Goal: Task Accomplishment & Management: Complete application form

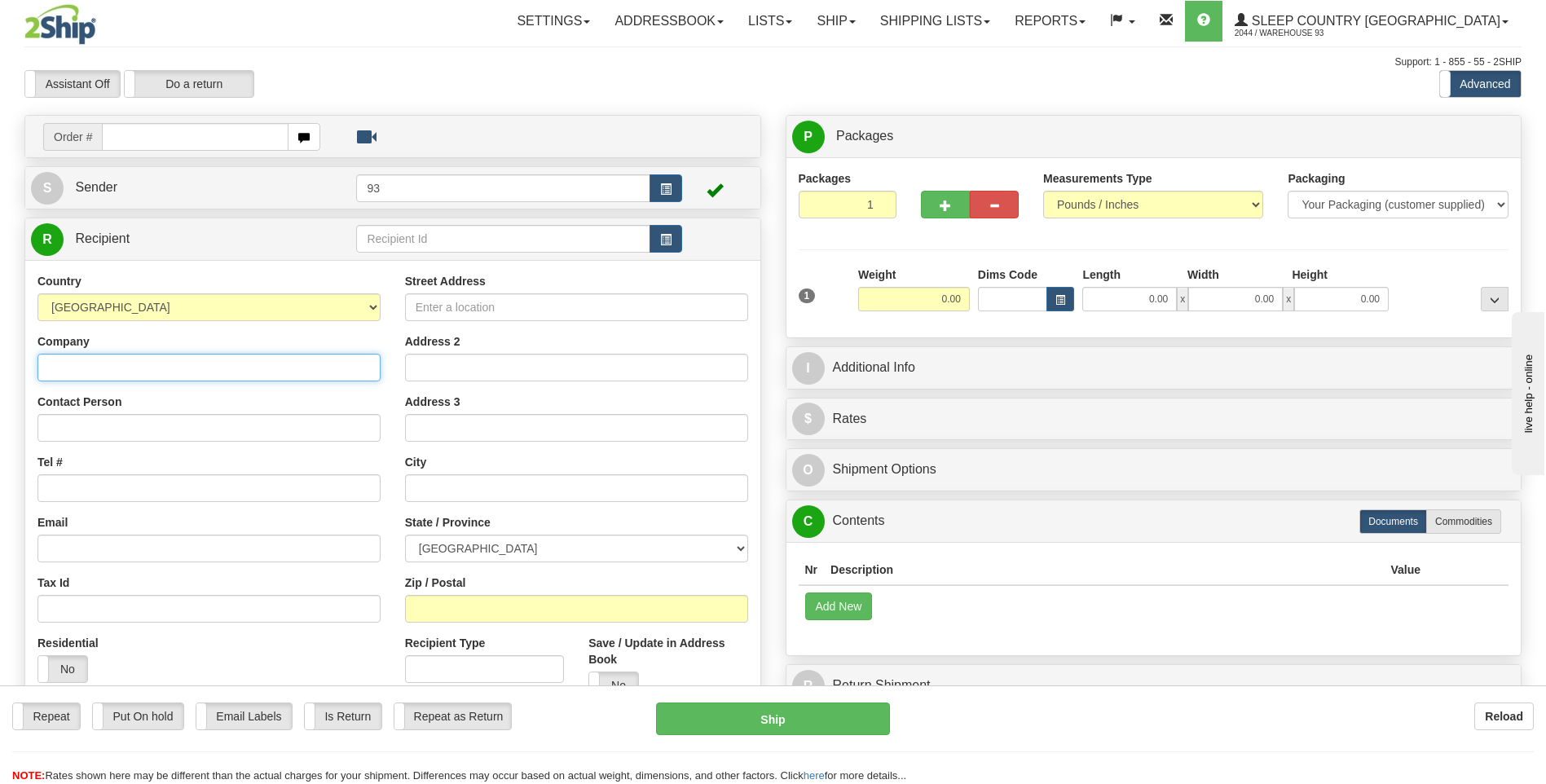
click at [133, 372] on input "Company" at bounding box center [209, 367] width 343 height 27
click at [533, 311] on input "Street Address" at bounding box center [577, 307] width 343 height 27
type input "[STREET_ADDRESS]"
click at [478, 480] on input "text" at bounding box center [577, 488] width 343 height 27
type input "BELLVILE"
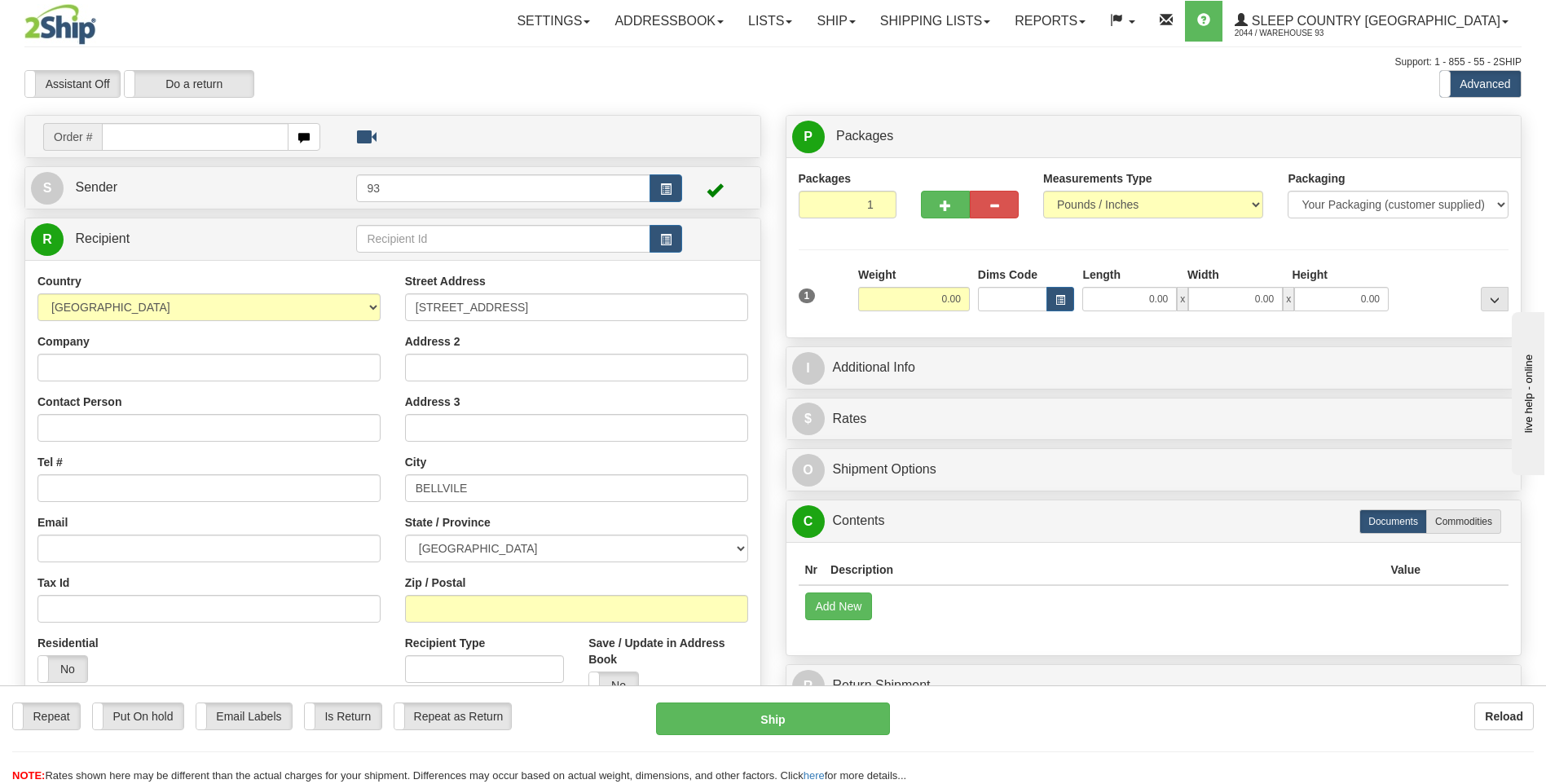
click at [752, 550] on div "Street Address [STREET_ADDRESS] Address 2 Address 3 City BELLVILE State / Provi…" at bounding box center [576, 492] width 367 height 438
click at [733, 550] on select "[GEOGRAPHIC_DATA] [GEOGRAPHIC_DATA] [GEOGRAPHIC_DATA] [GEOGRAPHIC_DATA] [GEOGRA…" at bounding box center [577, 548] width 343 height 27
select select "ON"
click at [405, 534] on select "[GEOGRAPHIC_DATA] [GEOGRAPHIC_DATA] [GEOGRAPHIC_DATA] [GEOGRAPHIC_DATA] [GEOGRA…" at bounding box center [577, 548] width 343 height 27
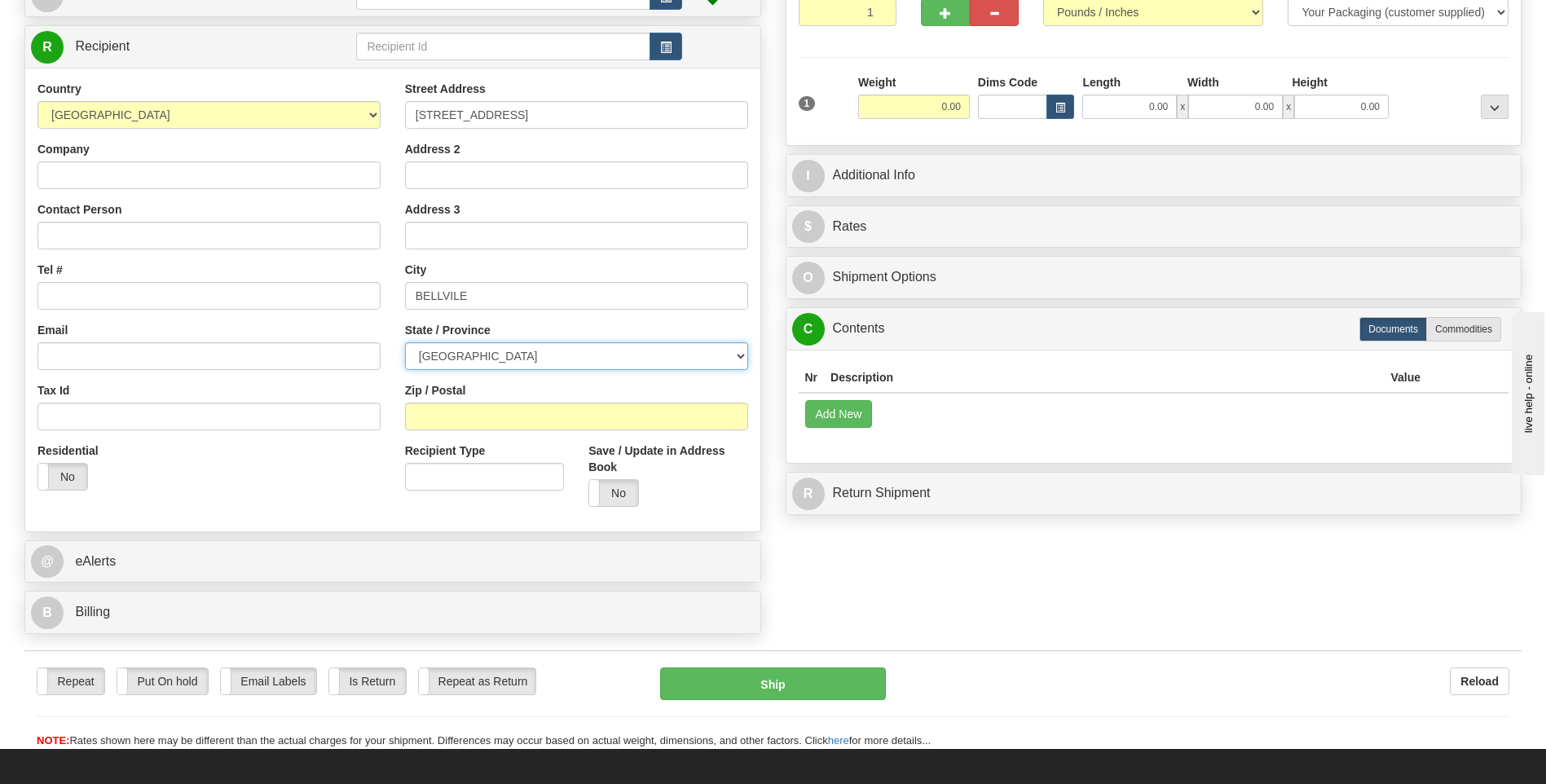
scroll to position [245, 0]
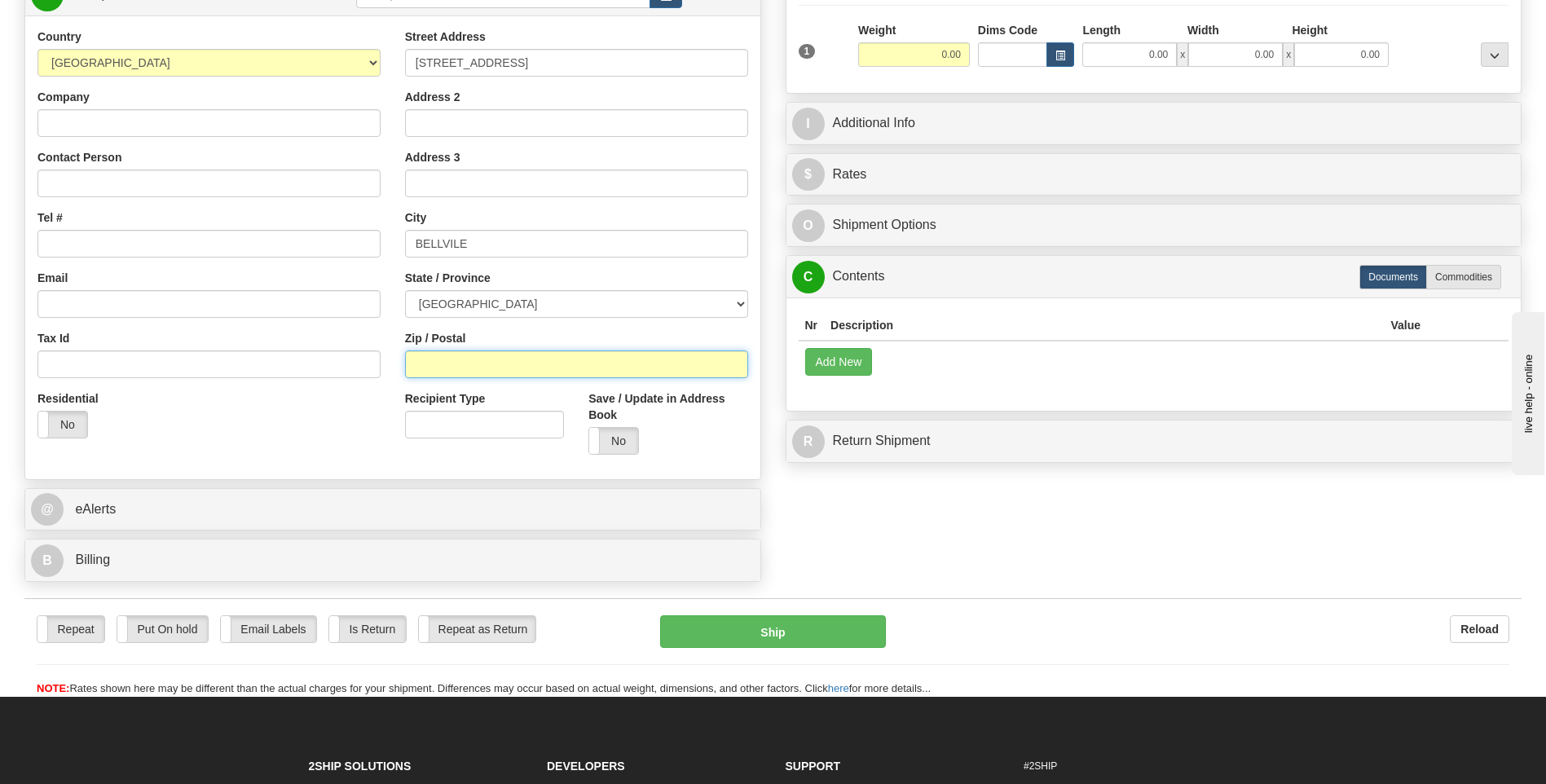
click at [539, 372] on input "Zip / Postal" at bounding box center [577, 364] width 343 height 27
type input "KN8 4Z6"
click at [953, 392] on div "Nr Description / SKU / Model Pack #/Skid # Quantity Value Add New Get Content L…" at bounding box center [1153, 354] width 735 height 114
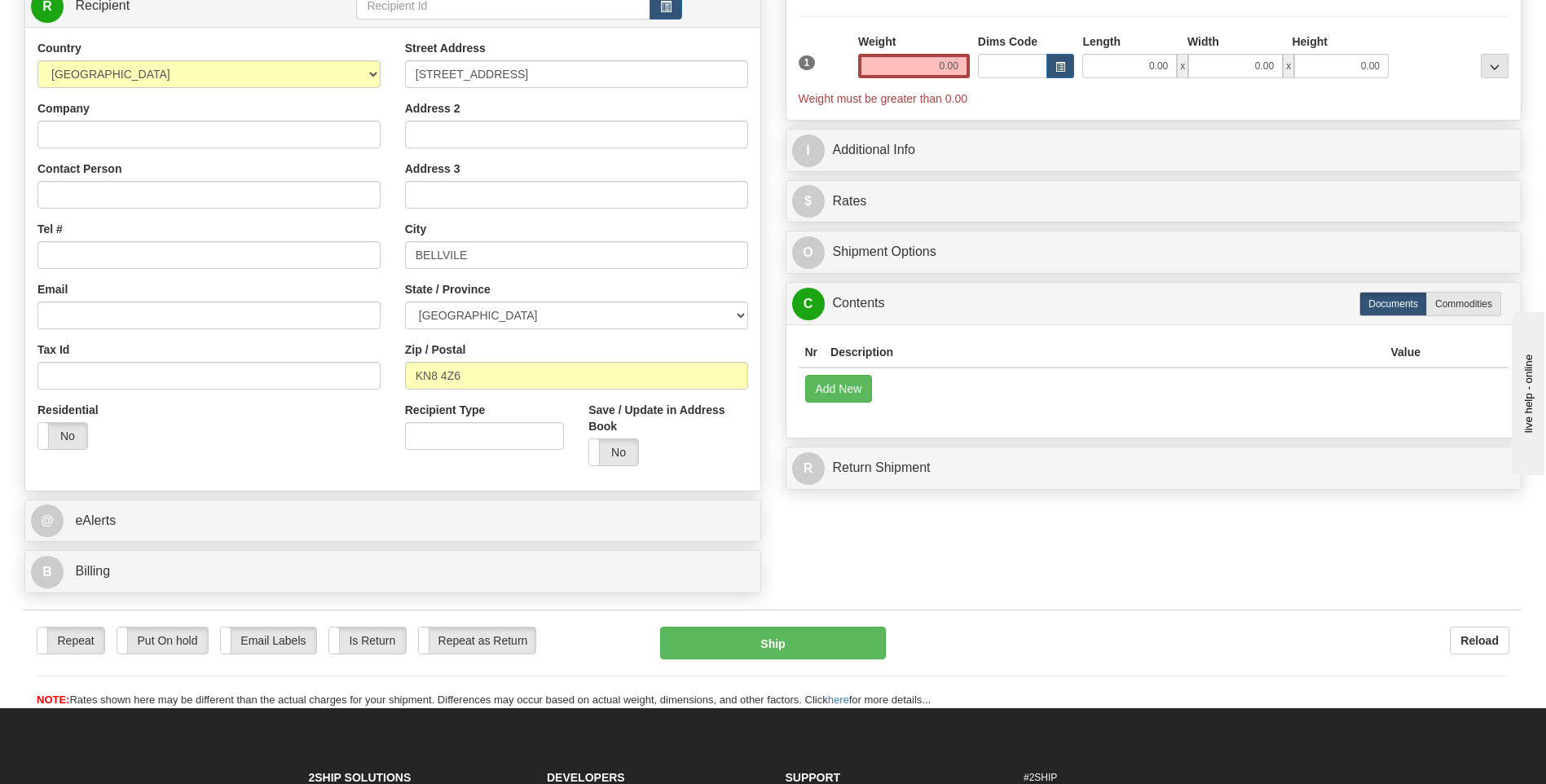
scroll to position [0, 0]
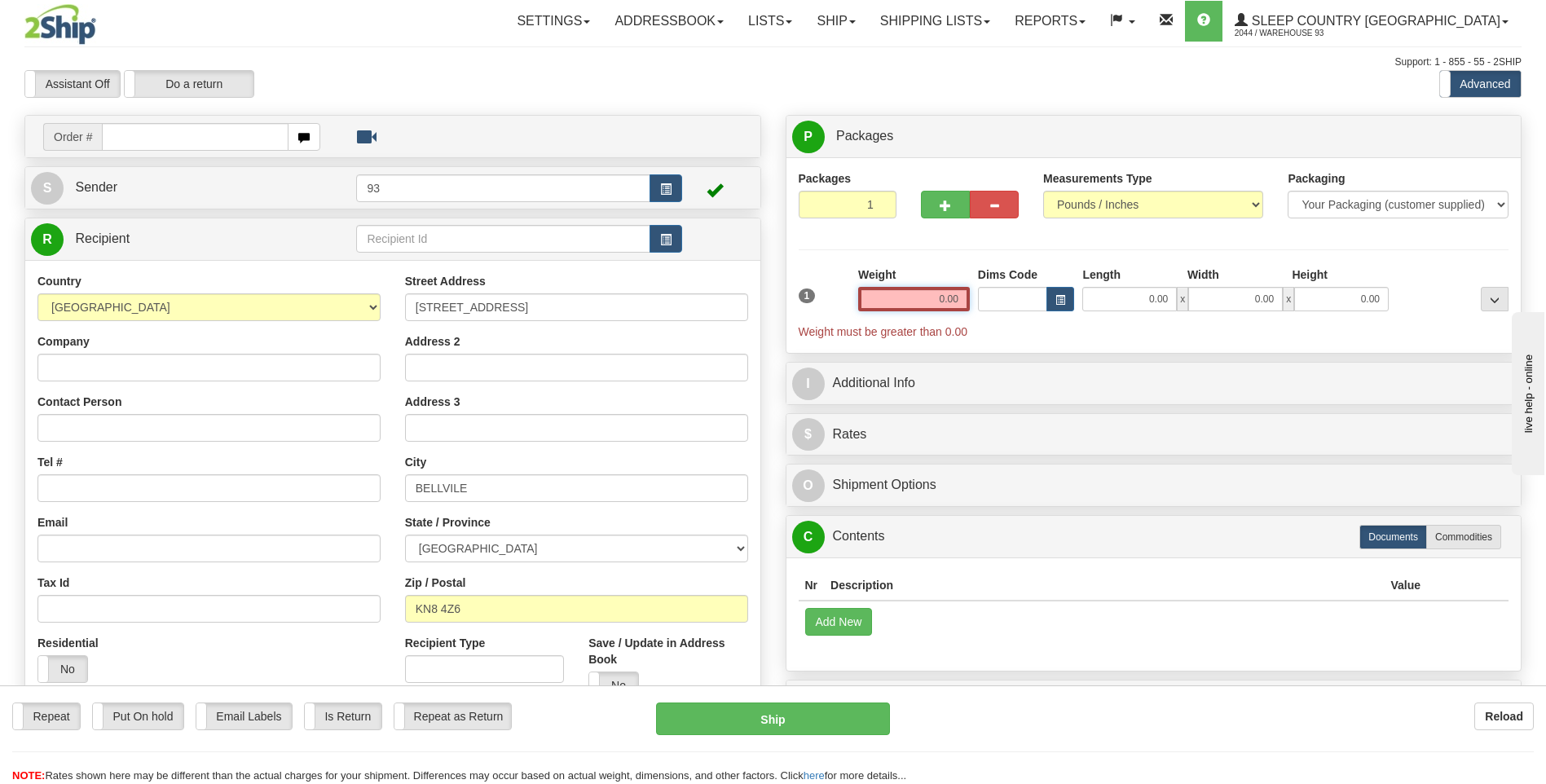
click at [940, 299] on input "0.00" at bounding box center [914, 299] width 112 height 24
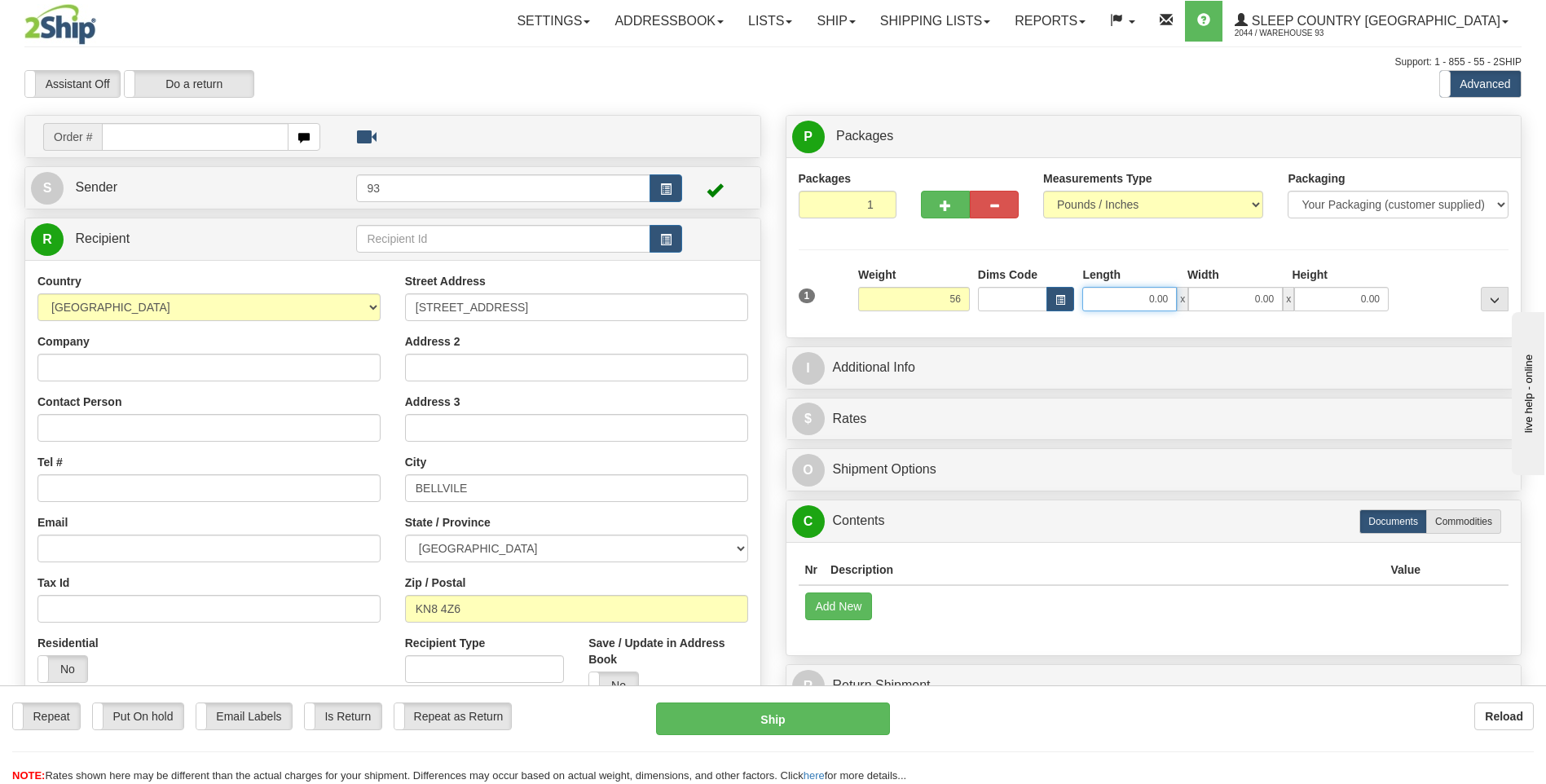
click at [1107, 300] on input "0.00" at bounding box center [1130, 299] width 95 height 24
type input "56.00"
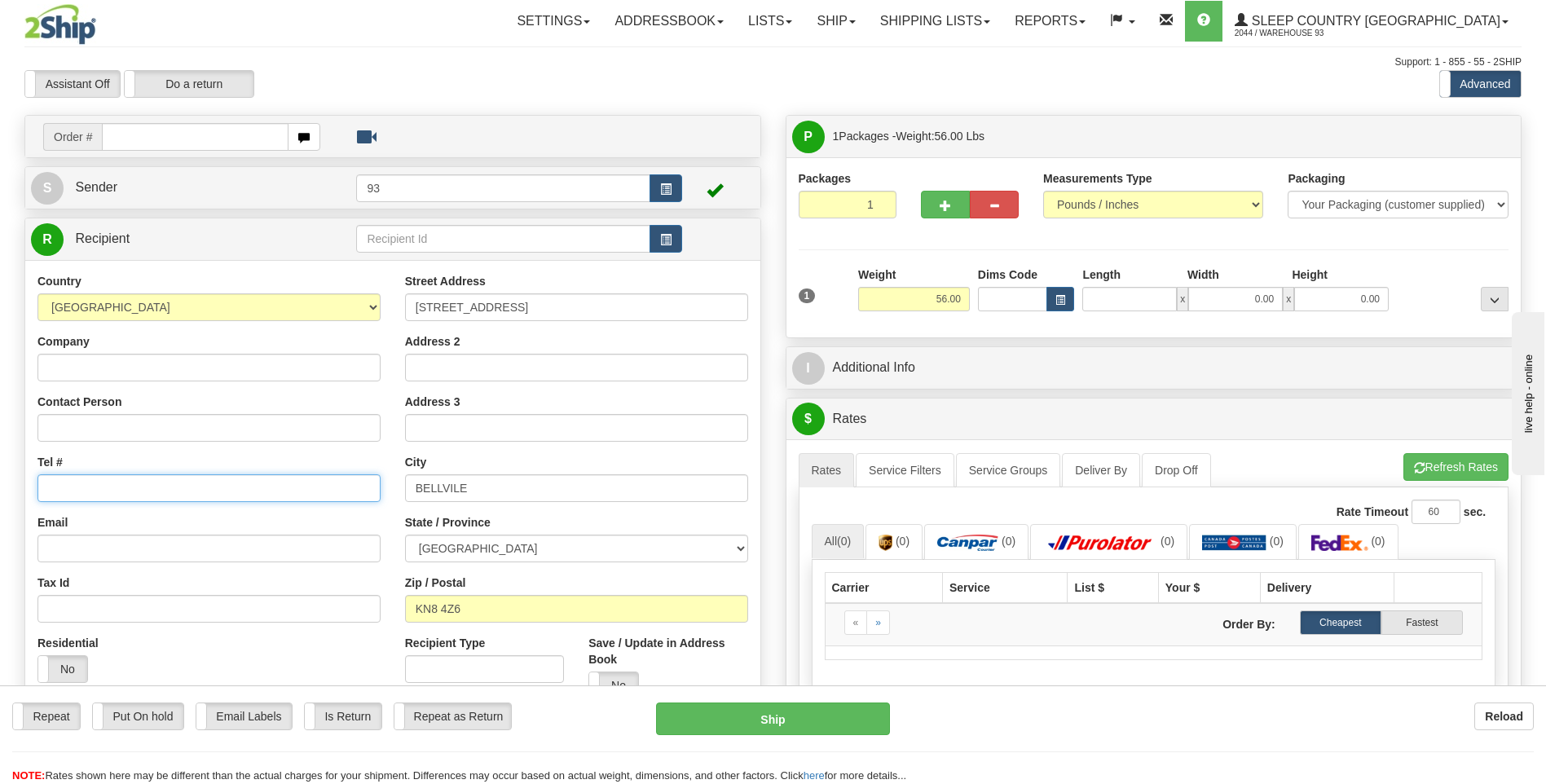
type input "0.00"
click at [70, 487] on input "Tel #" at bounding box center [209, 488] width 343 height 27
type input "[PHONE_NUMBER]"
click at [70, 368] on input "Company" at bounding box center [209, 367] width 343 height 27
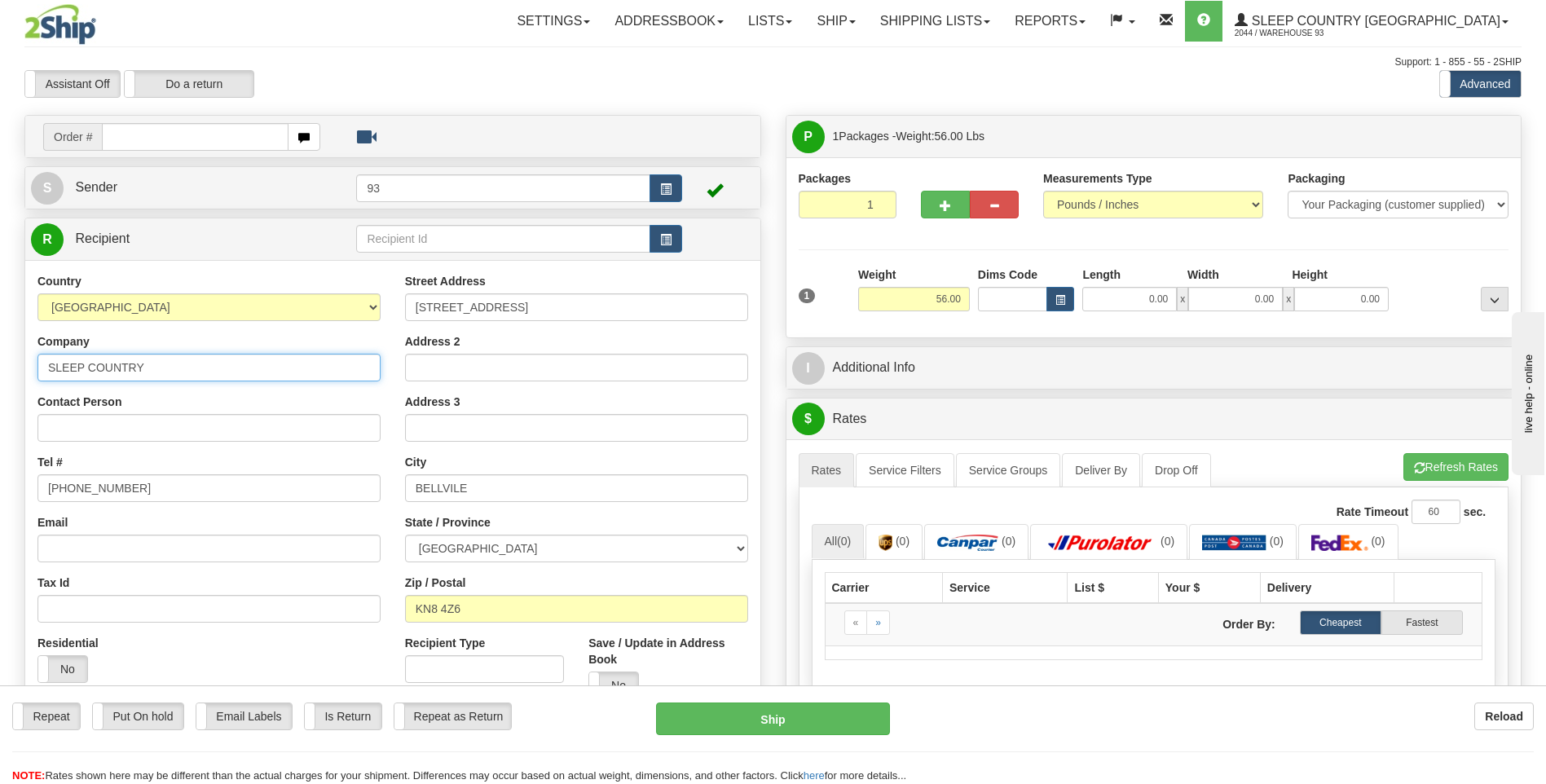
type input "SLEEP COUNTRY"
click at [285, 493] on input "[PHONE_NUMBER]" at bounding box center [209, 488] width 343 height 27
click at [1154, 294] on input "0.00" at bounding box center [1130, 299] width 95 height 24
type input "40.00"
click at [1230, 285] on div "Width" at bounding box center [1236, 276] width 105 height 21
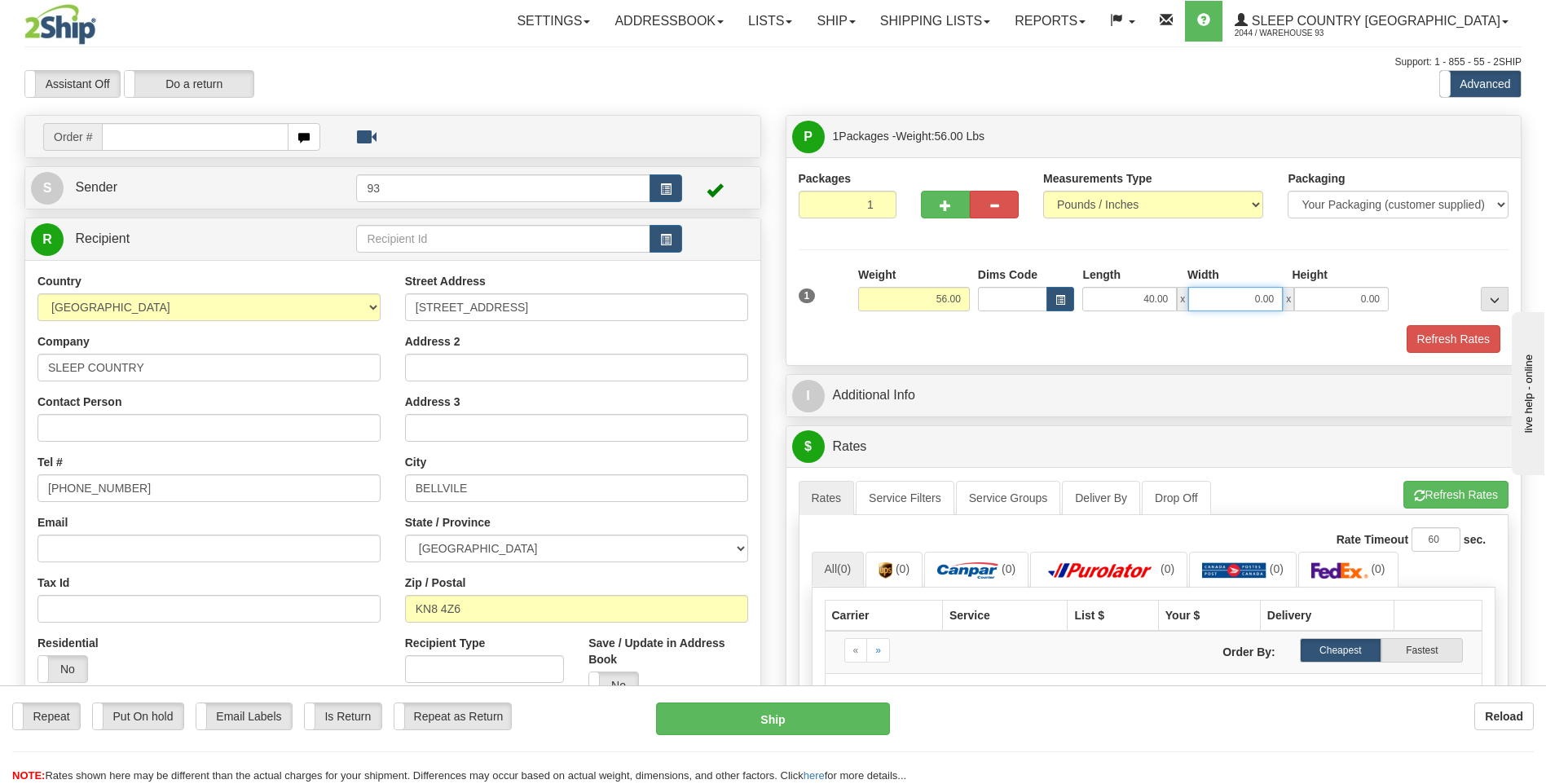
click at [1242, 298] on input "0.00" at bounding box center [1236, 299] width 95 height 24
type input "22.00"
click at [1321, 298] on input "0.00" at bounding box center [1341, 299] width 95 height 24
type input "22.00"
click at [1444, 343] on button "Refresh Rates" at bounding box center [1454, 339] width 94 height 27
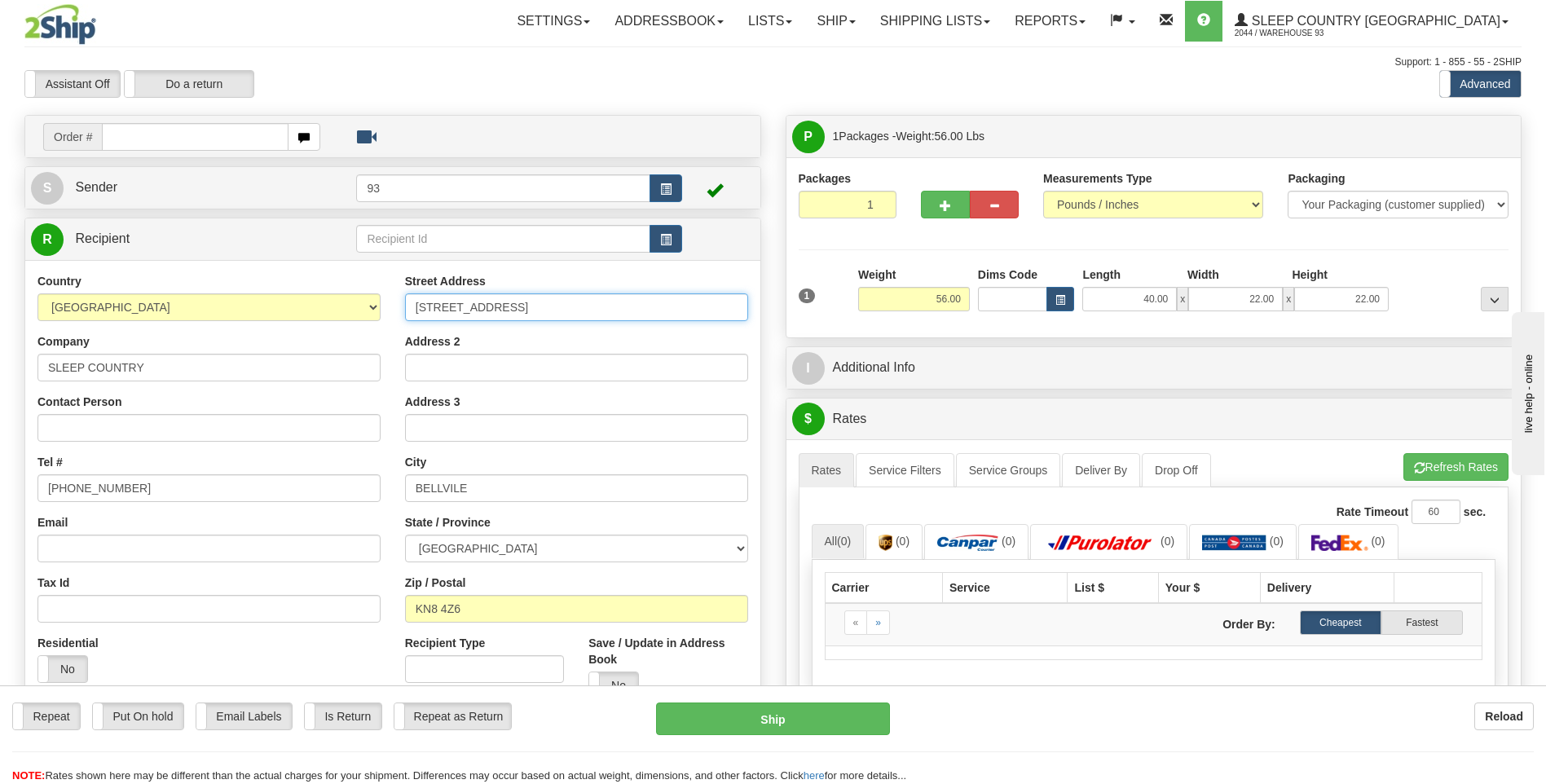
click at [541, 304] on input "[STREET_ADDRESS]" at bounding box center [577, 307] width 343 height 27
type input "[STREET_ADDRESS]"
click at [1453, 470] on button "Refresh Rates" at bounding box center [1456, 467] width 105 height 27
click at [867, 15] on link "Ship" at bounding box center [836, 22] width 63 height 41
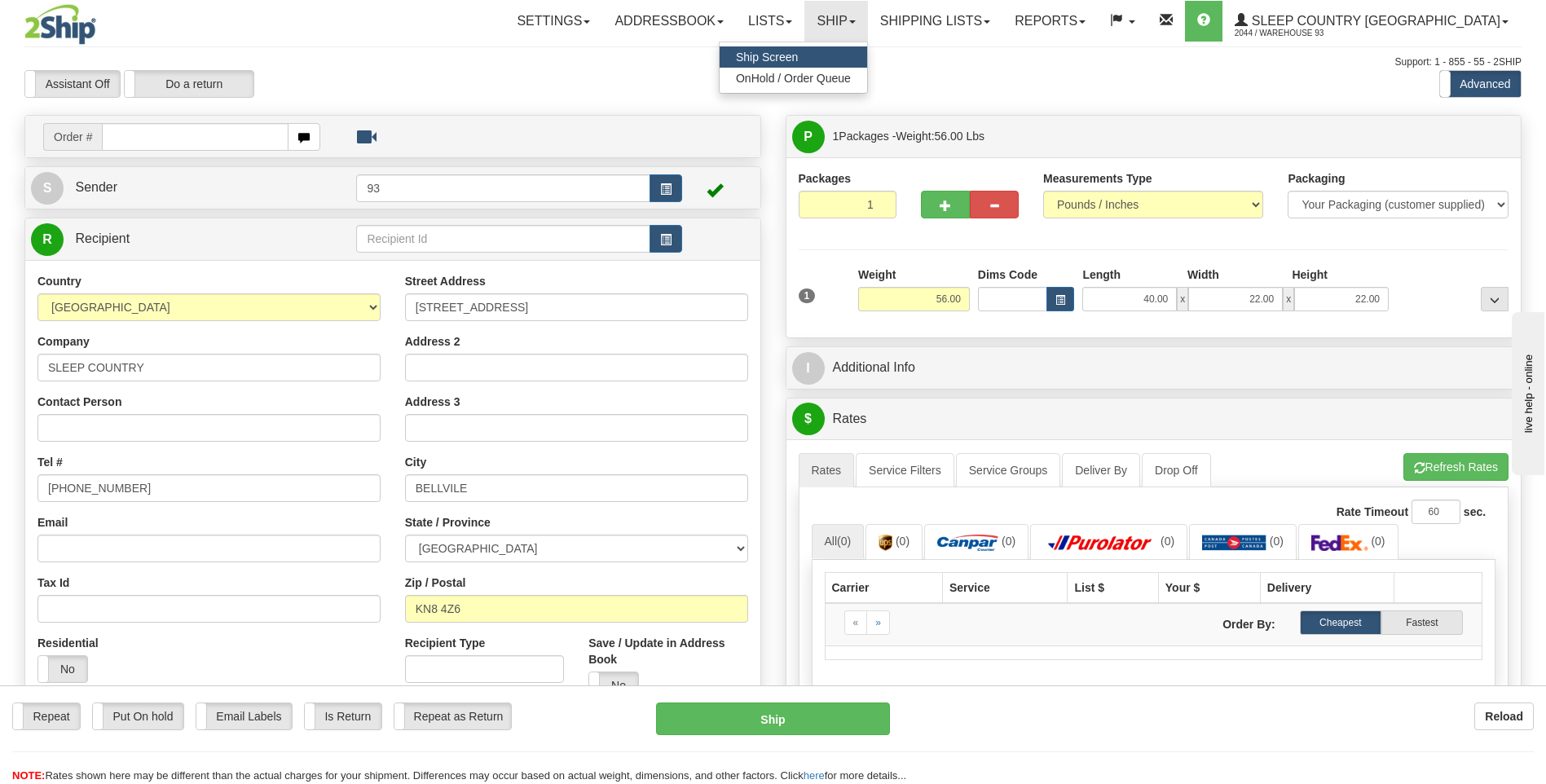
click at [867, 62] on link "Ship Screen" at bounding box center [793, 57] width 148 height 22
